Goal: Task Accomplishment & Management: Use online tool/utility

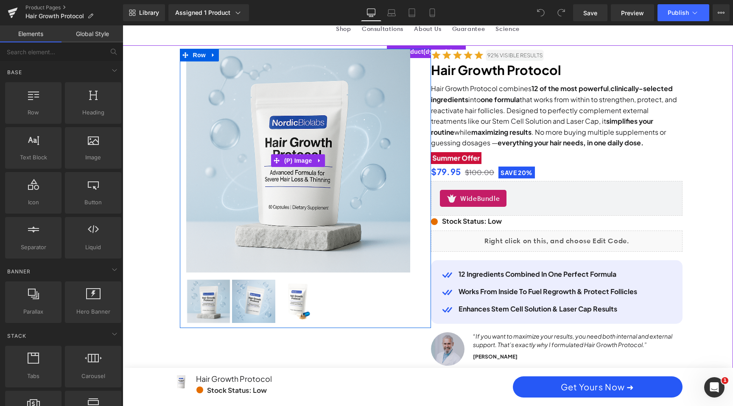
scroll to position [88, 0]
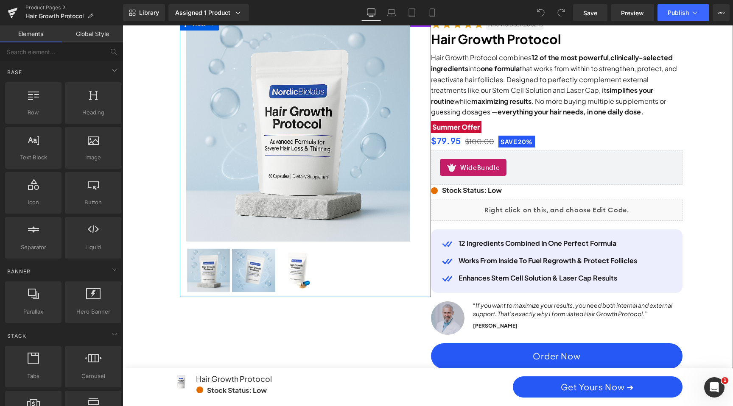
click at [295, 268] on div "‹ › (P) Image List" at bounding box center [298, 270] width 224 height 45
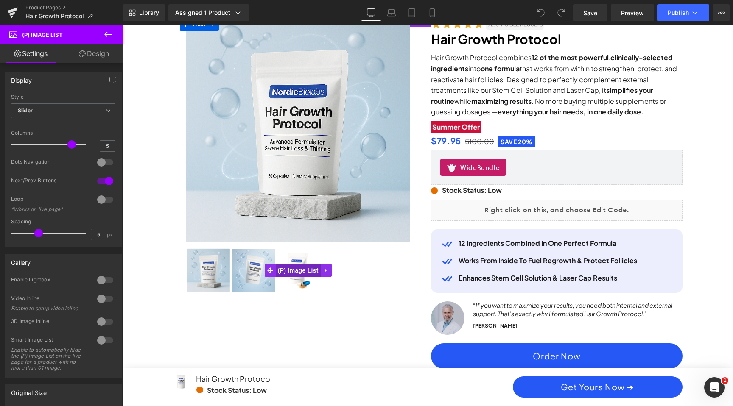
scroll to position [0, 0]
click at [298, 272] on span "(P) Image List" at bounding box center [298, 270] width 45 height 13
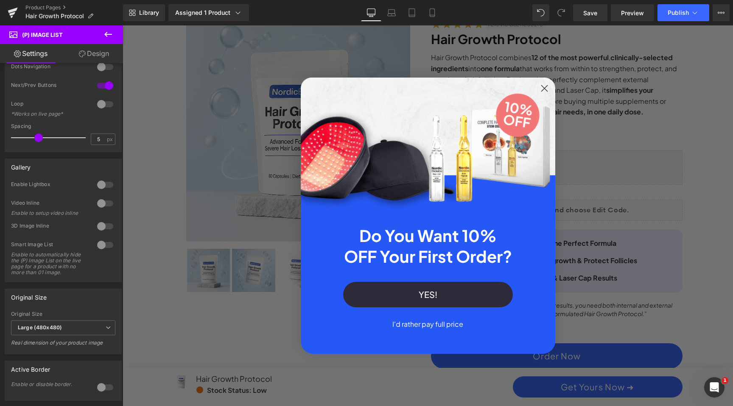
scroll to position [0, 483]
click at [541, 86] on icon "Close dialog" at bounding box center [544, 88] width 6 height 6
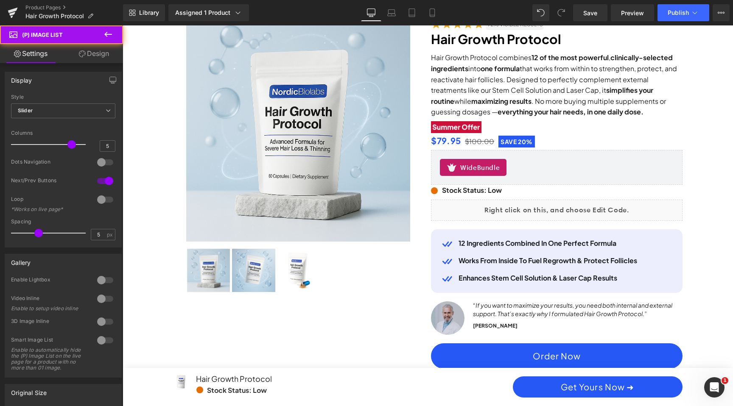
click at [240, 274] on img at bounding box center [253, 270] width 43 height 43
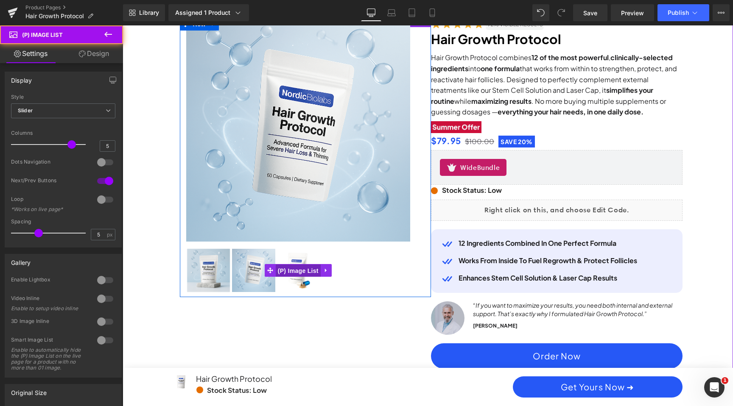
click at [289, 271] on span "(P) Image List" at bounding box center [298, 271] width 45 height 13
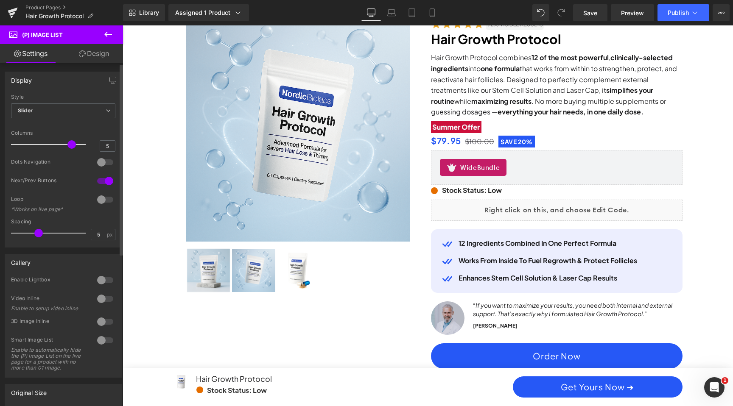
scroll to position [0, 0]
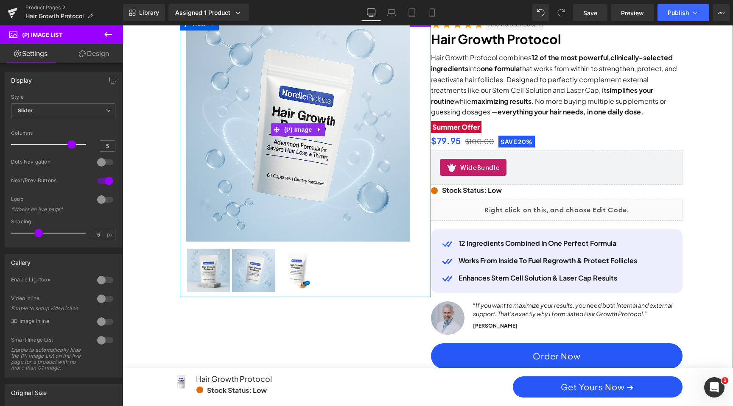
click at [336, 134] on img at bounding box center [298, 130] width 224 height 224
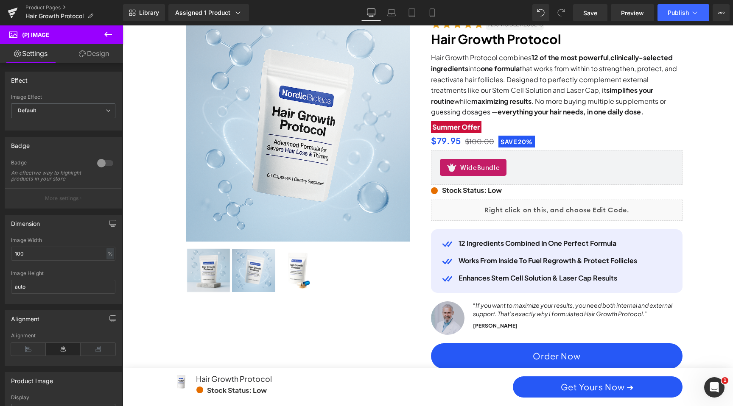
click at [103, 56] on link "Design" at bounding box center [93, 53] width 61 height 19
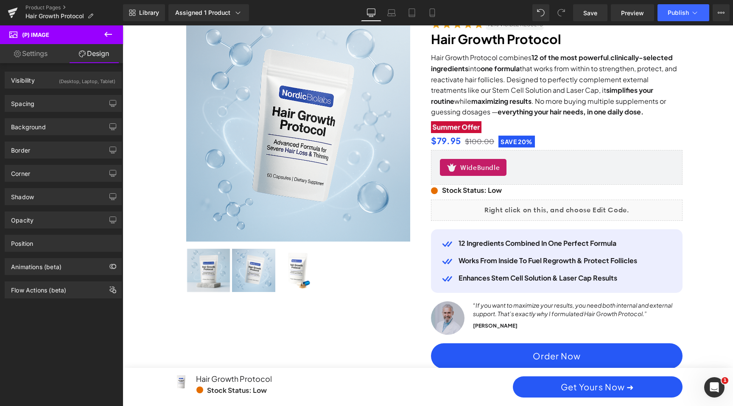
click at [34, 50] on link "Settings" at bounding box center [30, 53] width 61 height 19
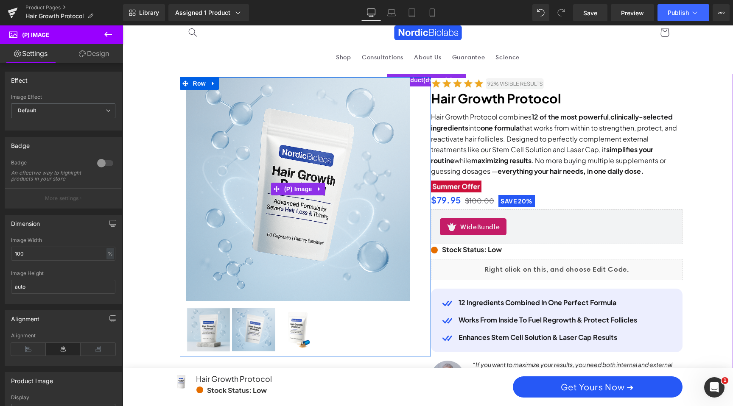
scroll to position [17, 0]
